Goal: Find specific page/section: Find specific page/section

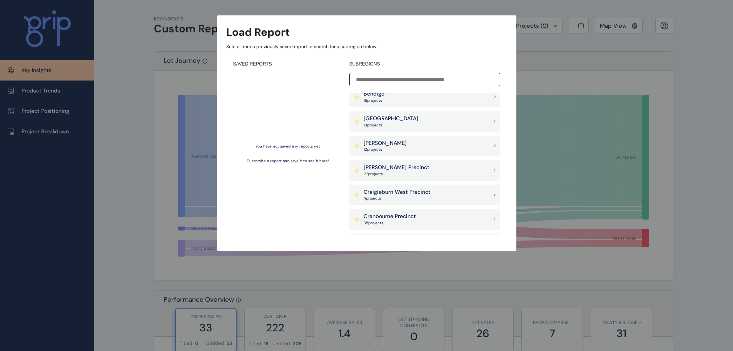
scroll to position [154, 0]
click at [389, 175] on p "27 project s" at bounding box center [397, 173] width 66 height 5
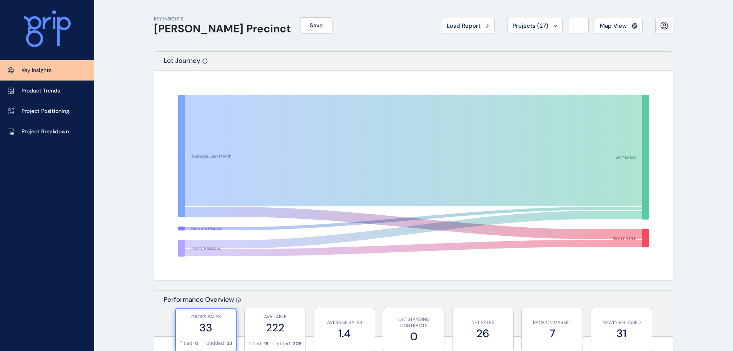
click at [614, 24] on span "Map View" at bounding box center [613, 26] width 27 height 8
